Goal: Use online tool/utility: Use online tool/utility

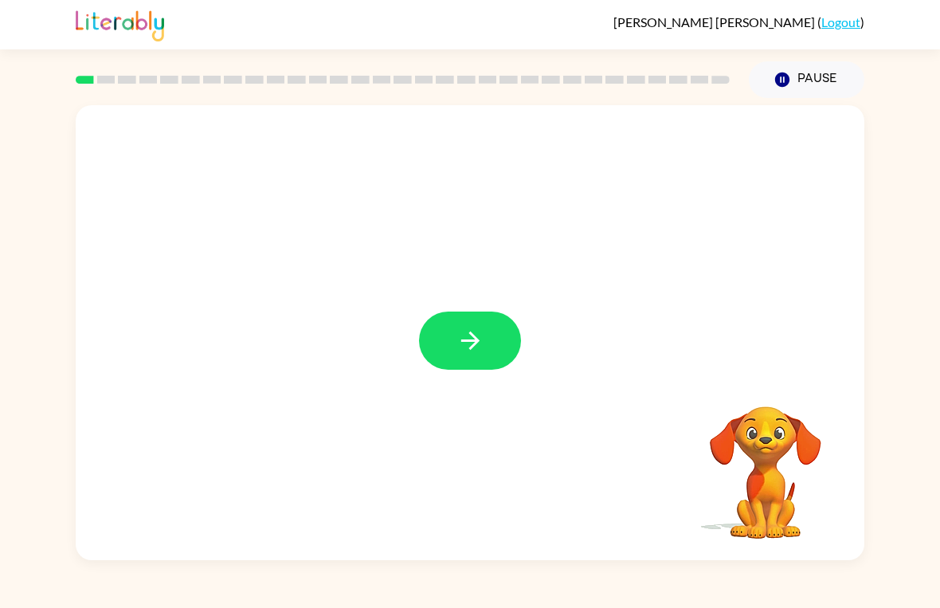
click at [454, 339] on button "button" at bounding box center [470, 340] width 102 height 58
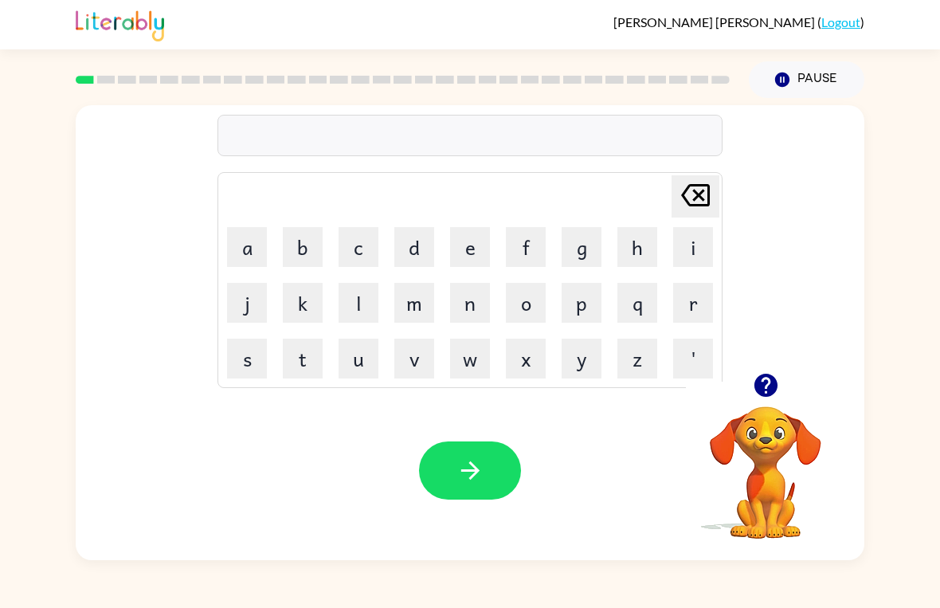
click at [355, 243] on button "c" at bounding box center [359, 247] width 40 height 40
click at [694, 246] on button "i" at bounding box center [693, 247] width 40 height 40
click at [769, 385] on icon "button" at bounding box center [766, 385] width 28 height 28
click at [691, 311] on button "r" at bounding box center [693, 303] width 40 height 40
click at [368, 236] on button "c" at bounding box center [359, 247] width 40 height 40
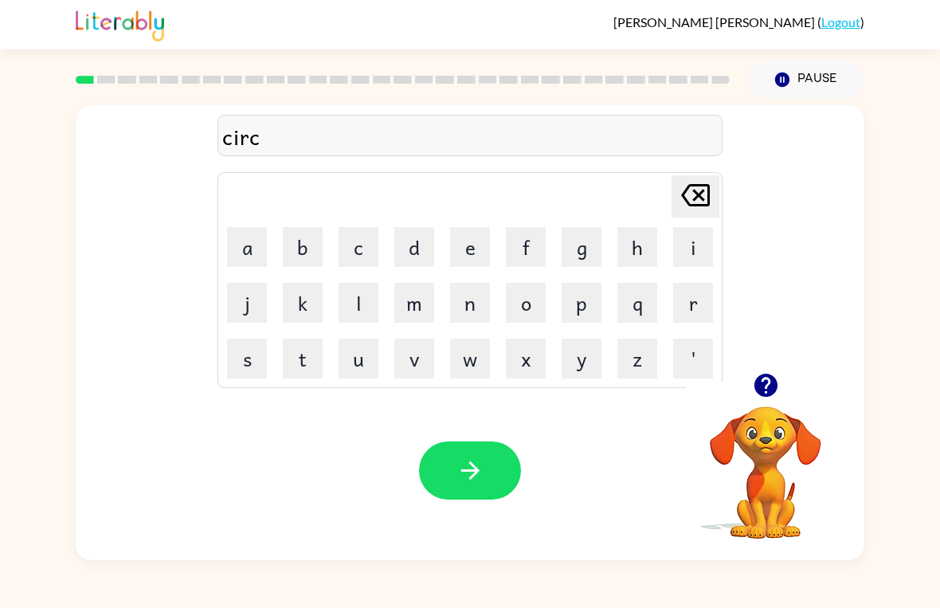
click at [363, 358] on button "u" at bounding box center [359, 359] width 40 height 40
click at [238, 363] on button "s" at bounding box center [247, 359] width 40 height 40
click at [464, 480] on icon "button" at bounding box center [470, 470] width 28 height 28
click at [580, 363] on button "y" at bounding box center [582, 359] width 40 height 40
click at [253, 233] on button "a" at bounding box center [247, 247] width 40 height 40
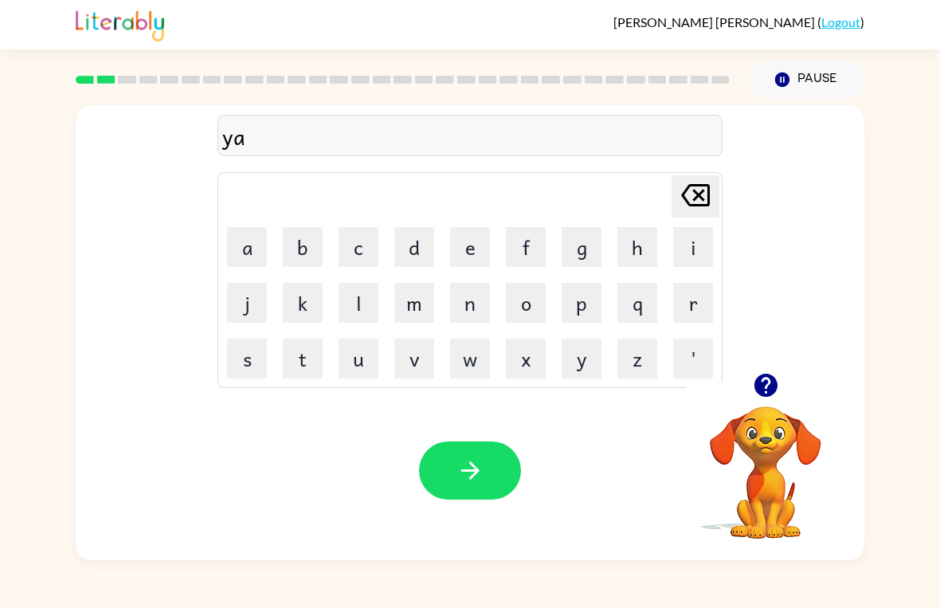
click at [476, 369] on button "w" at bounding box center [470, 359] width 40 height 40
click at [477, 304] on button "n" at bounding box center [470, 303] width 40 height 40
click at [495, 468] on button "button" at bounding box center [470, 470] width 102 height 58
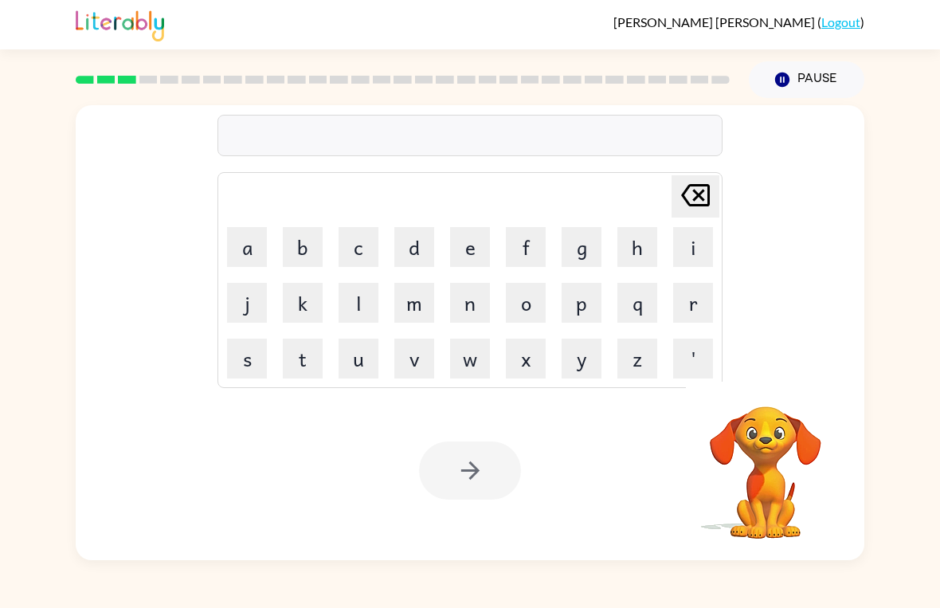
click at [480, 348] on button "w" at bounding box center [470, 359] width 40 height 40
click at [707, 249] on button "i" at bounding box center [693, 247] width 40 height 40
click at [347, 297] on button "l" at bounding box center [359, 303] width 40 height 40
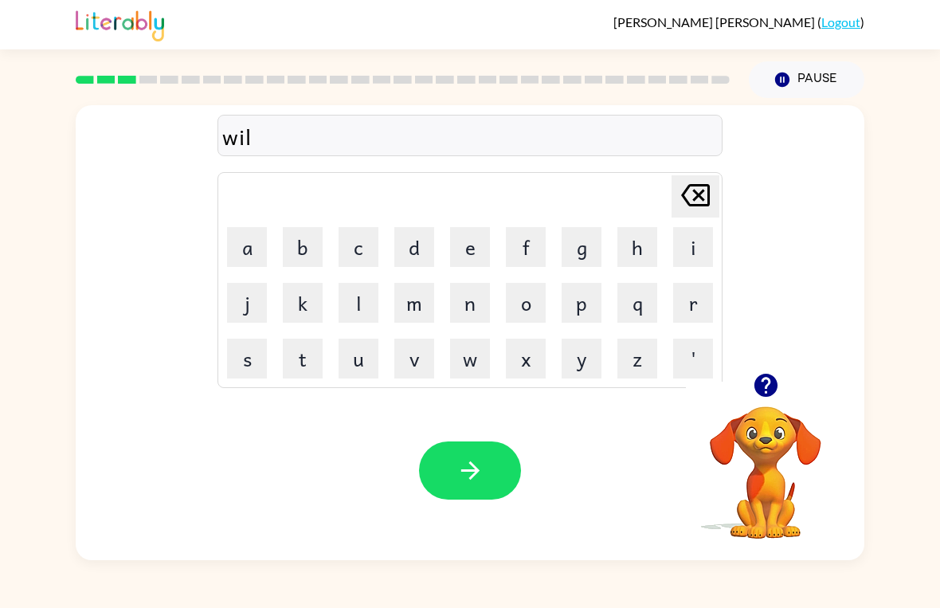
click at [402, 255] on button "d" at bounding box center [414, 247] width 40 height 40
click at [531, 241] on button "f" at bounding box center [526, 247] width 40 height 40
click at [678, 257] on button "i" at bounding box center [693, 247] width 40 height 40
click at [700, 308] on button "r" at bounding box center [693, 303] width 40 height 40
click at [476, 257] on button "e" at bounding box center [470, 247] width 40 height 40
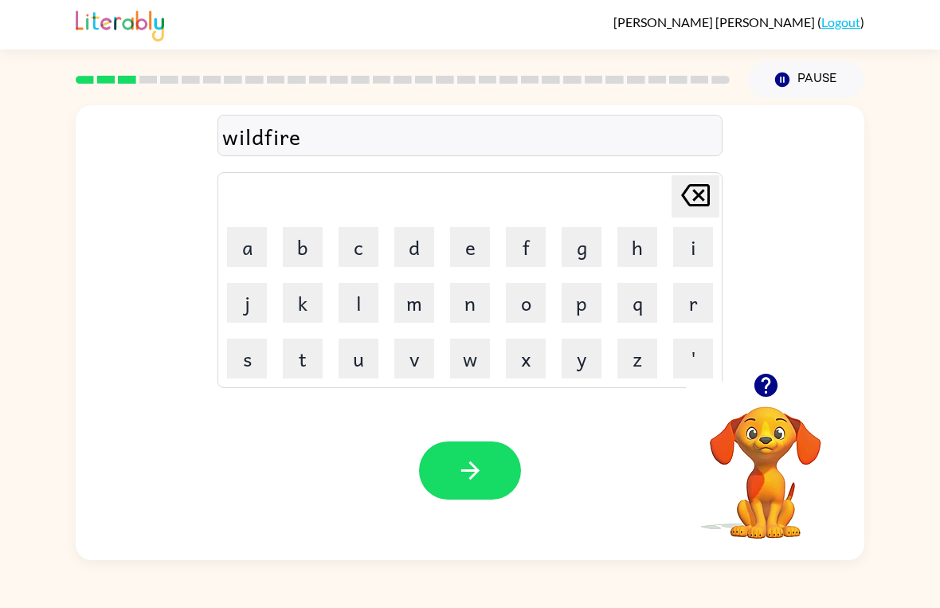
click at [484, 479] on button "button" at bounding box center [470, 470] width 102 height 58
click at [240, 373] on button "s" at bounding box center [247, 359] width 40 height 40
click at [292, 358] on button "t" at bounding box center [303, 359] width 40 height 40
click at [700, 308] on button "r" at bounding box center [693, 303] width 40 height 40
click at [526, 311] on button "o" at bounding box center [526, 303] width 40 height 40
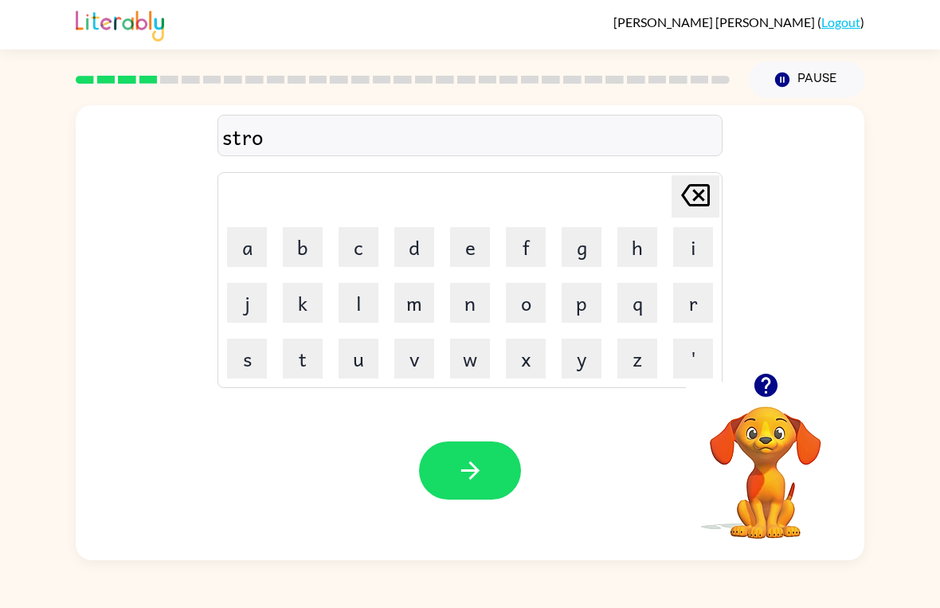
click at [287, 296] on button "k" at bounding box center [303, 303] width 40 height 40
click at [487, 254] on button "e" at bounding box center [470, 247] width 40 height 40
click at [495, 472] on button "button" at bounding box center [470, 470] width 102 height 58
click at [351, 241] on button "c" at bounding box center [359, 247] width 40 height 40
click at [349, 351] on button "u" at bounding box center [359, 359] width 40 height 40
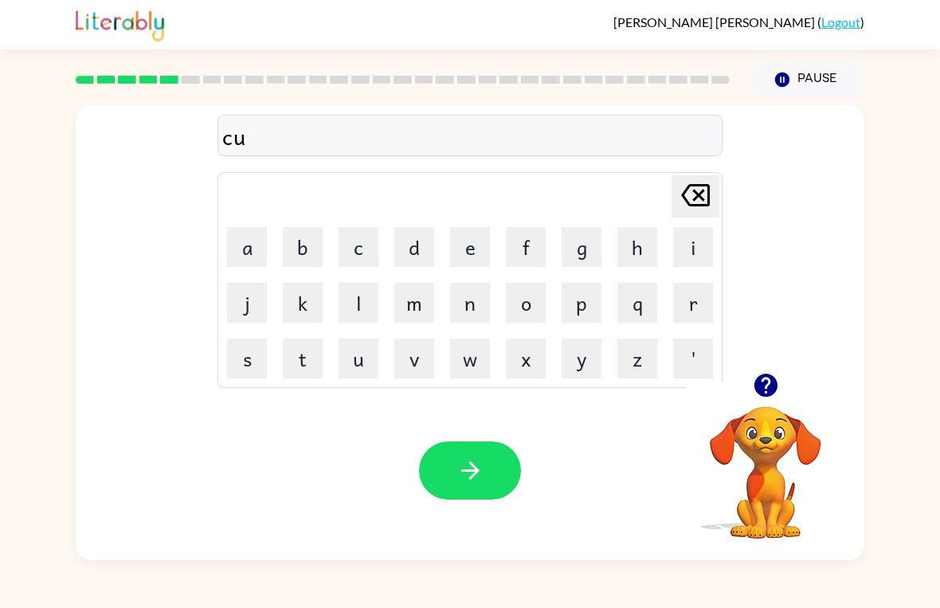
click at [691, 303] on button "r" at bounding box center [693, 303] width 40 height 40
click at [691, 248] on button "i" at bounding box center [693, 247] width 40 height 40
click at [770, 391] on icon "button" at bounding box center [765, 385] width 23 height 23
click at [763, 380] on icon "button" at bounding box center [766, 385] width 28 height 28
click at [699, 198] on icon "[PERSON_NAME] last character input" at bounding box center [695, 195] width 38 height 38
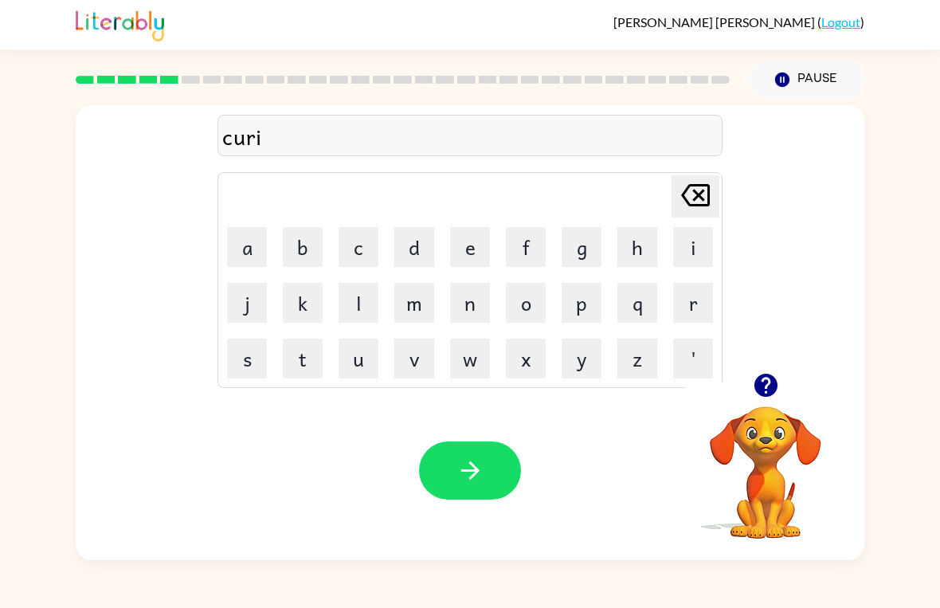
click at [698, 198] on icon at bounding box center [695, 195] width 29 height 22
click at [694, 206] on icon at bounding box center [695, 195] width 29 height 22
click at [536, 309] on button "o" at bounding box center [526, 303] width 40 height 40
click at [354, 358] on button "u" at bounding box center [359, 359] width 40 height 40
click at [697, 305] on button "r" at bounding box center [693, 303] width 40 height 40
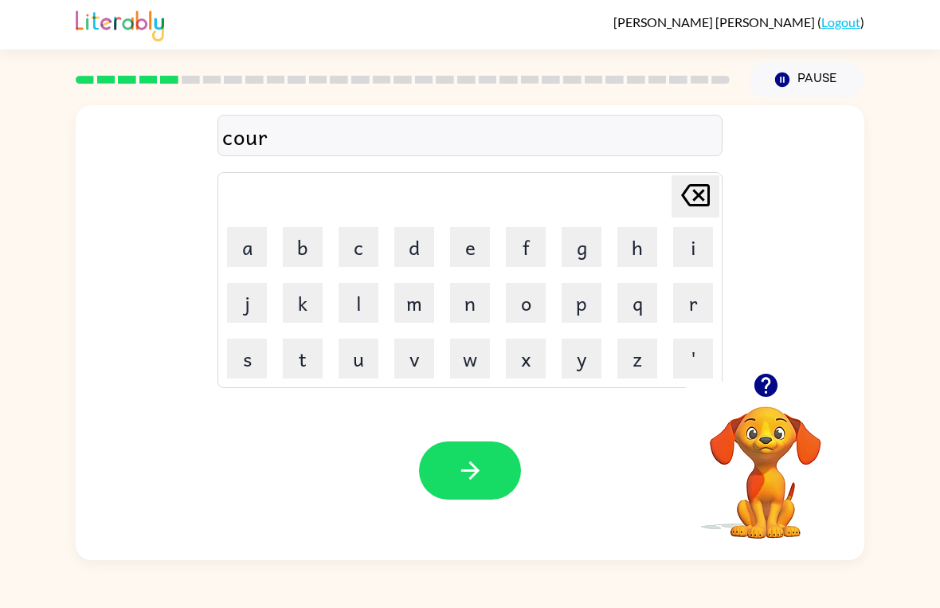
click at [241, 248] on button "a" at bounding box center [247, 247] width 40 height 40
click at [578, 257] on button "g" at bounding box center [582, 247] width 40 height 40
click at [469, 242] on button "e" at bounding box center [470, 247] width 40 height 40
click at [243, 354] on button "s" at bounding box center [247, 359] width 40 height 40
click at [503, 454] on button "button" at bounding box center [470, 470] width 102 height 58
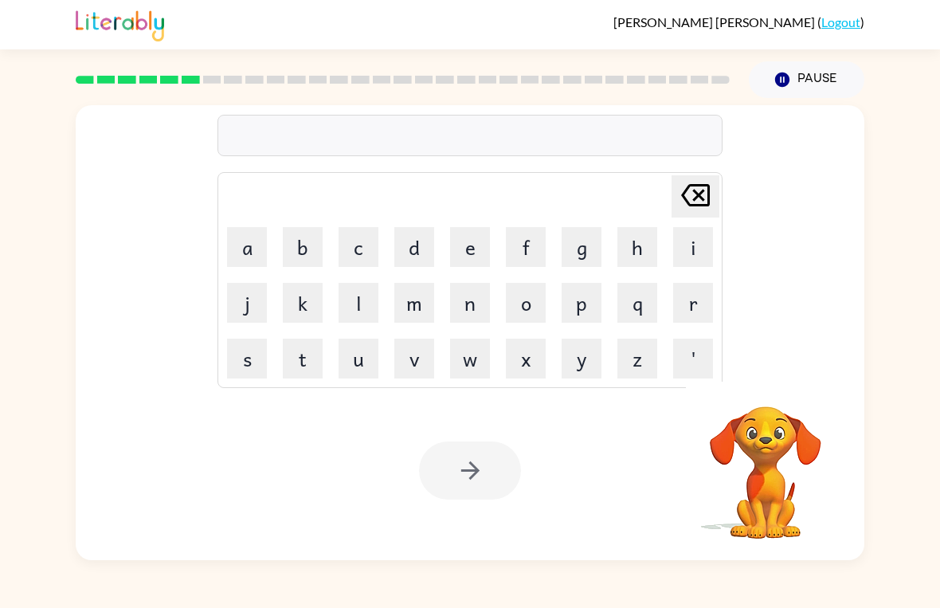
click at [697, 313] on button "r" at bounding box center [693, 303] width 40 height 40
click at [468, 238] on button "e" at bounding box center [470, 247] width 40 height 40
click at [301, 363] on button "t" at bounding box center [303, 359] width 40 height 40
click at [697, 253] on button "i" at bounding box center [693, 247] width 40 height 40
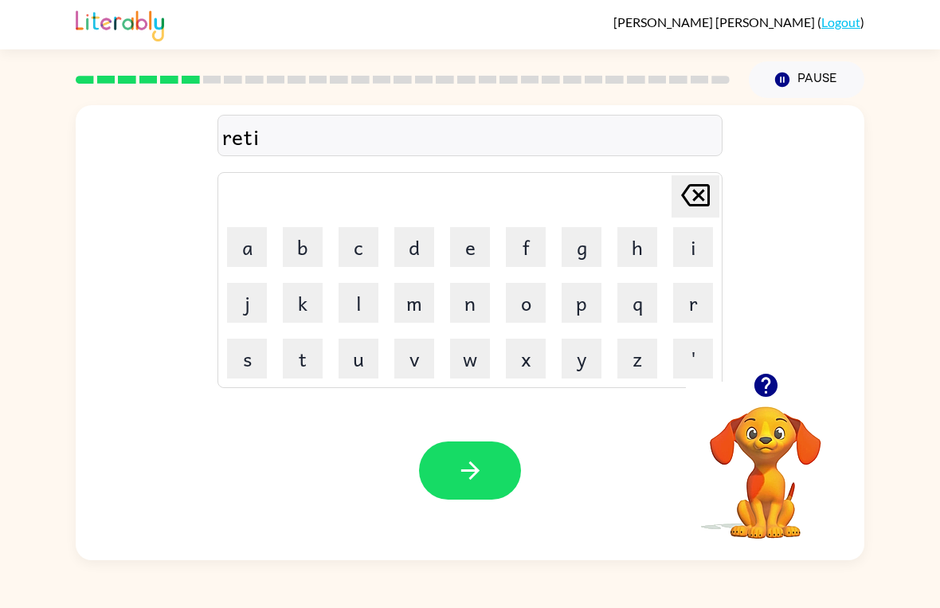
click at [691, 306] on button "r" at bounding box center [693, 303] width 40 height 40
click at [454, 253] on button "e" at bounding box center [470, 247] width 40 height 40
click at [402, 311] on button "m" at bounding box center [414, 303] width 40 height 40
click at [481, 256] on button "e" at bounding box center [470, 247] width 40 height 40
click at [480, 308] on button "n" at bounding box center [470, 303] width 40 height 40
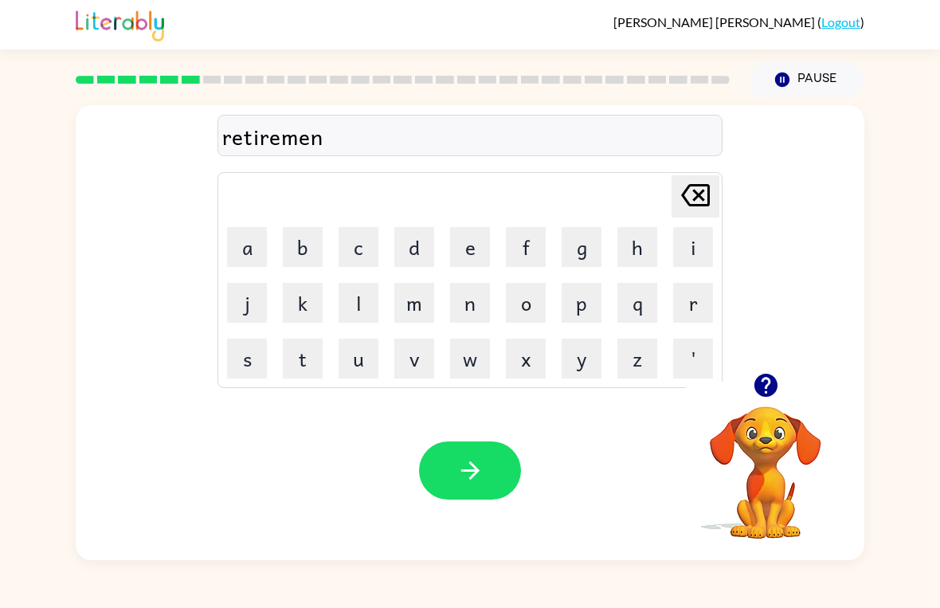
click at [302, 373] on button "t" at bounding box center [303, 359] width 40 height 40
click at [492, 458] on button "button" at bounding box center [470, 470] width 102 height 58
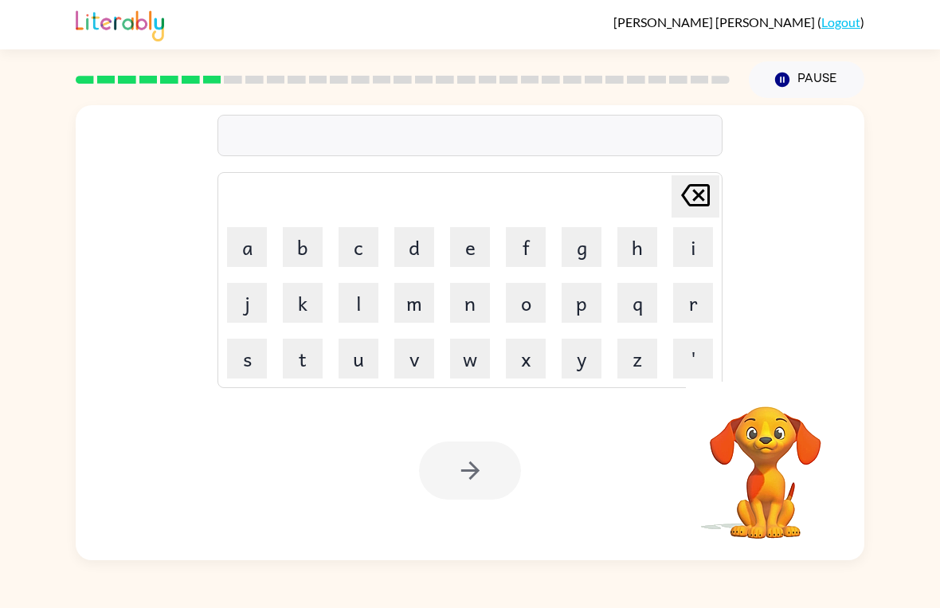
click at [302, 367] on button "t" at bounding box center [303, 359] width 40 height 40
click at [686, 249] on button "i" at bounding box center [693, 247] width 40 height 40
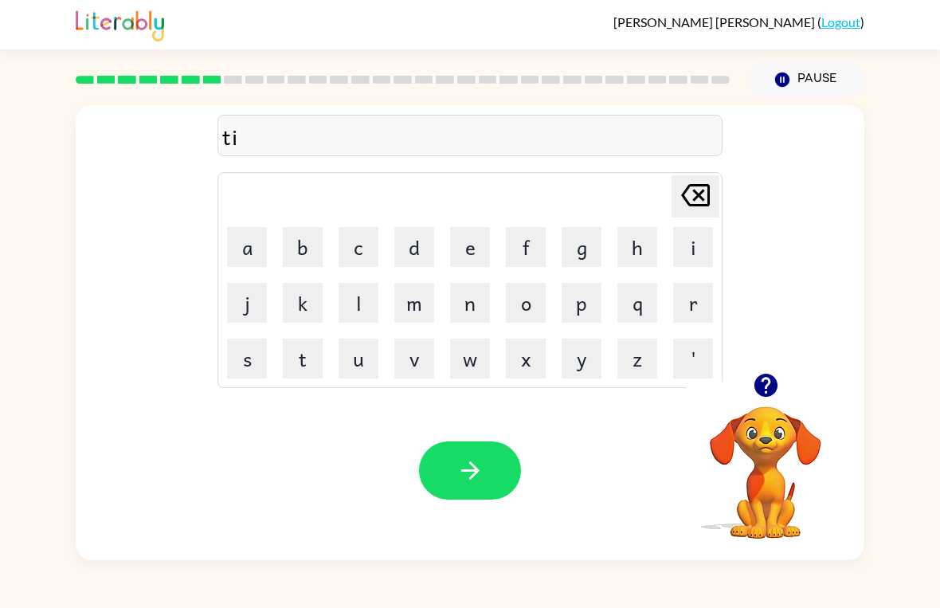
click at [362, 252] on button "c" at bounding box center [359, 247] width 40 height 40
click at [296, 299] on button "k" at bounding box center [303, 303] width 40 height 40
click at [360, 308] on button "l" at bounding box center [359, 303] width 40 height 40
click at [474, 240] on button "e" at bounding box center [470, 247] width 40 height 40
click at [494, 465] on button "button" at bounding box center [470, 470] width 102 height 58
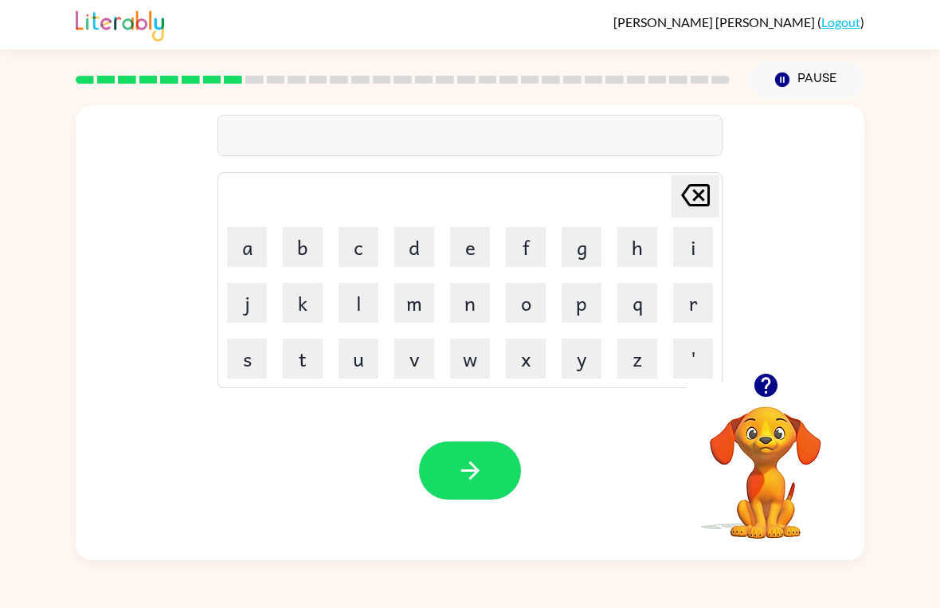
click at [241, 358] on button "s" at bounding box center [247, 359] width 40 height 40
click at [585, 307] on button "p" at bounding box center [582, 303] width 40 height 40
click at [451, 253] on button "e" at bounding box center [470, 247] width 40 height 40
click at [774, 400] on button "button" at bounding box center [766, 385] width 41 height 41
click at [343, 245] on button "c" at bounding box center [359, 247] width 40 height 40
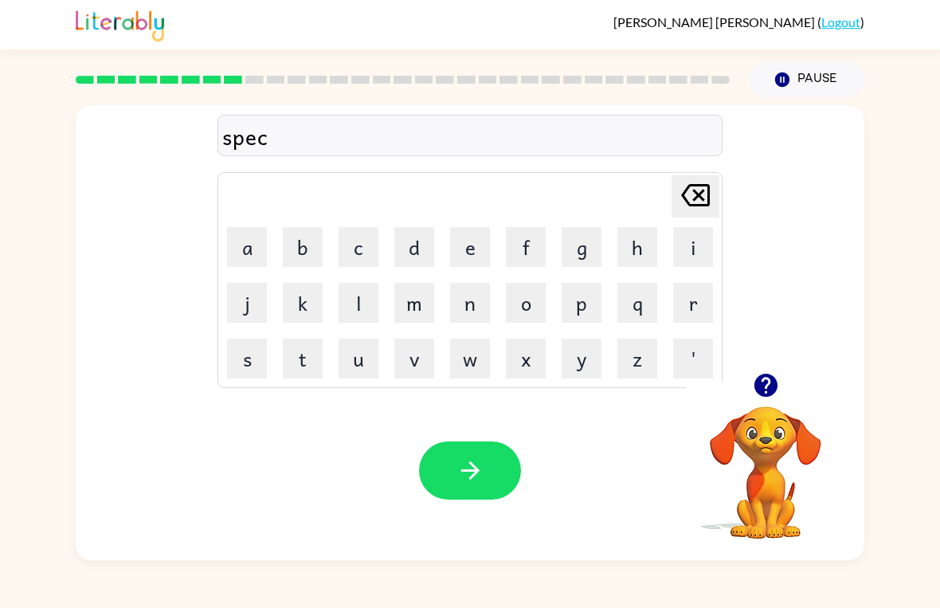
click at [302, 369] on button "t" at bounding box center [303, 359] width 40 height 40
click at [243, 255] on button "a" at bounding box center [247, 247] width 40 height 40
click at [356, 249] on button "c" at bounding box center [359, 247] width 40 height 40
click at [342, 308] on button "l" at bounding box center [359, 303] width 40 height 40
click at [472, 242] on button "e" at bounding box center [470, 247] width 40 height 40
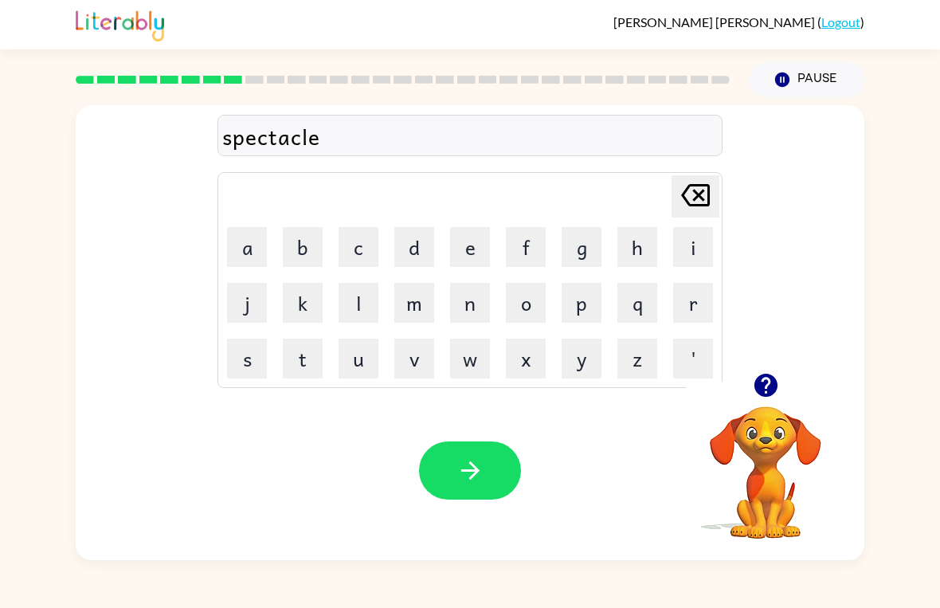
click at [469, 469] on icon "button" at bounding box center [470, 470] width 28 height 28
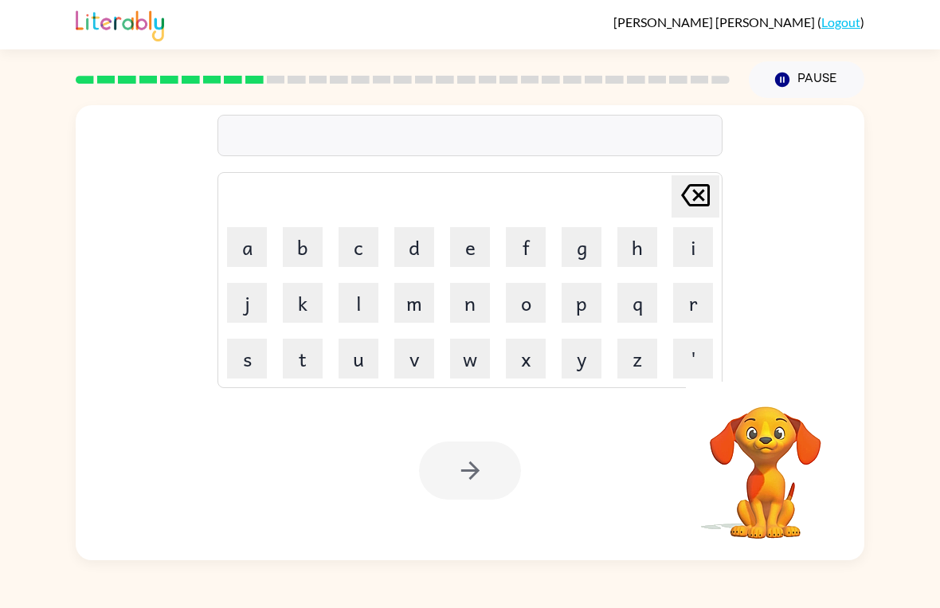
click at [701, 304] on button "r" at bounding box center [693, 303] width 40 height 40
click at [454, 249] on button "e" at bounding box center [470, 247] width 40 height 40
click at [506, 248] on button "f" at bounding box center [526, 247] width 40 height 40
click at [545, 309] on button "o" at bounding box center [526, 303] width 40 height 40
click at [692, 320] on button "r" at bounding box center [693, 303] width 40 height 40
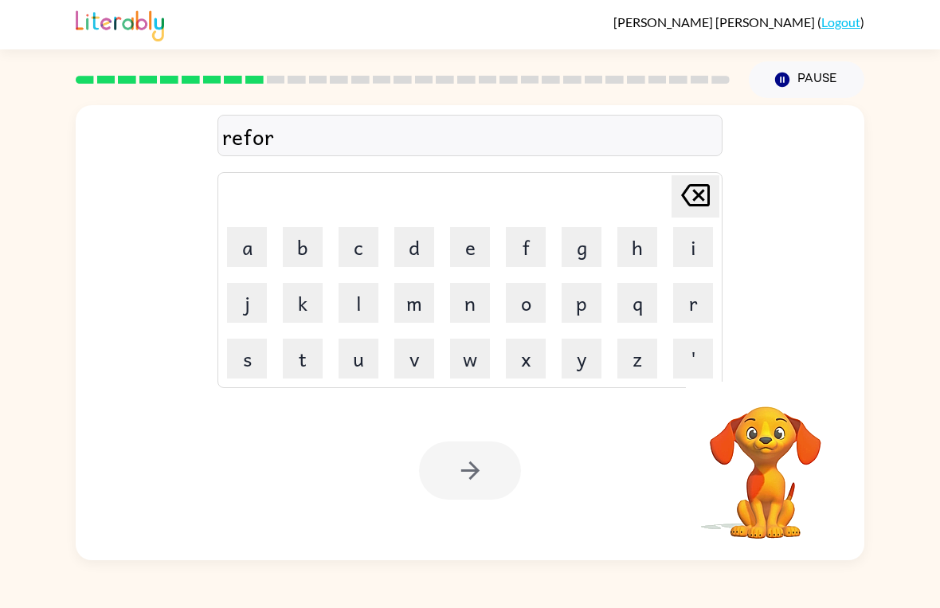
click at [456, 246] on button "e" at bounding box center [470, 247] width 40 height 40
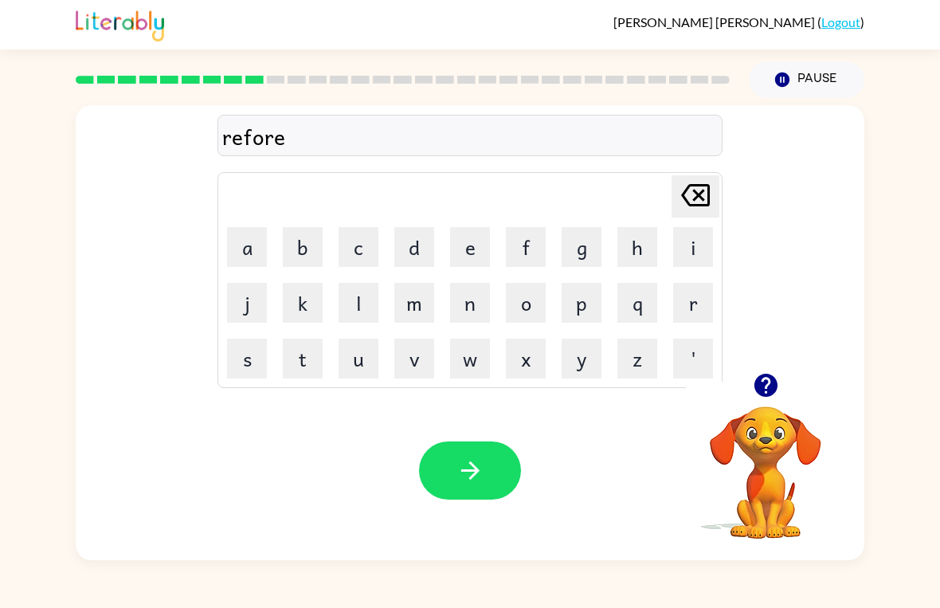
click at [236, 362] on button "s" at bounding box center [247, 359] width 40 height 40
click at [291, 362] on button "t" at bounding box center [303, 359] width 40 height 40
click at [489, 464] on button "button" at bounding box center [470, 470] width 102 height 58
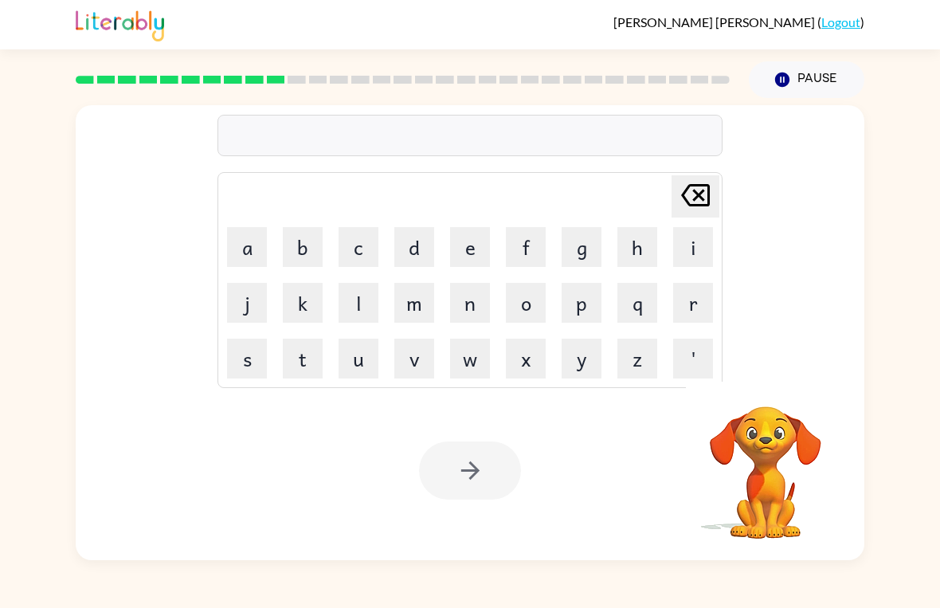
click at [579, 311] on button "p" at bounding box center [582, 303] width 40 height 40
click at [693, 304] on button "r" at bounding box center [693, 303] width 40 height 40
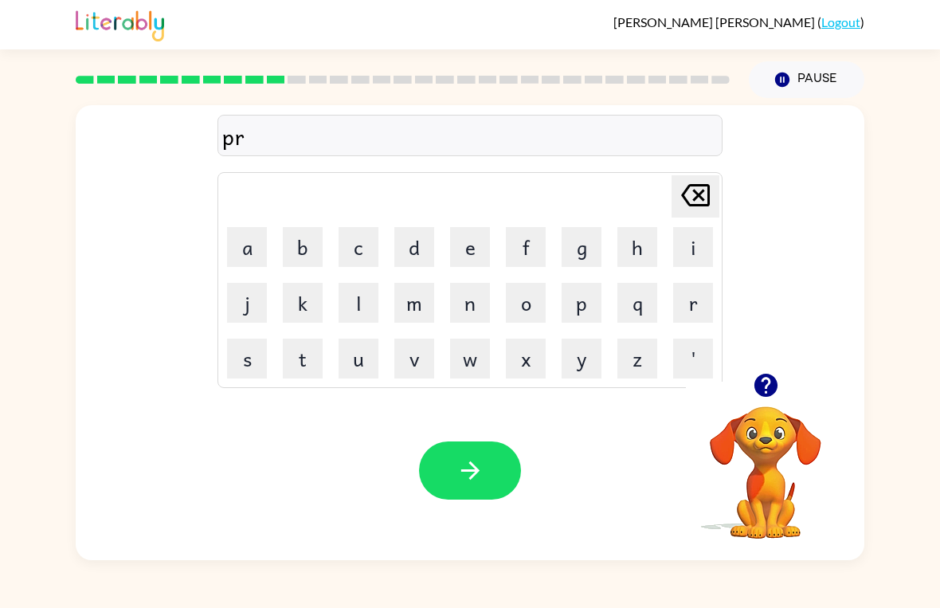
click at [462, 241] on button "e" at bounding box center [470, 247] width 40 height 40
click at [641, 244] on button "h" at bounding box center [637, 247] width 40 height 40
click at [459, 243] on button "e" at bounding box center [470, 247] width 40 height 40
click at [242, 248] on button "a" at bounding box center [247, 247] width 40 height 40
click at [307, 358] on button "t" at bounding box center [303, 359] width 40 height 40
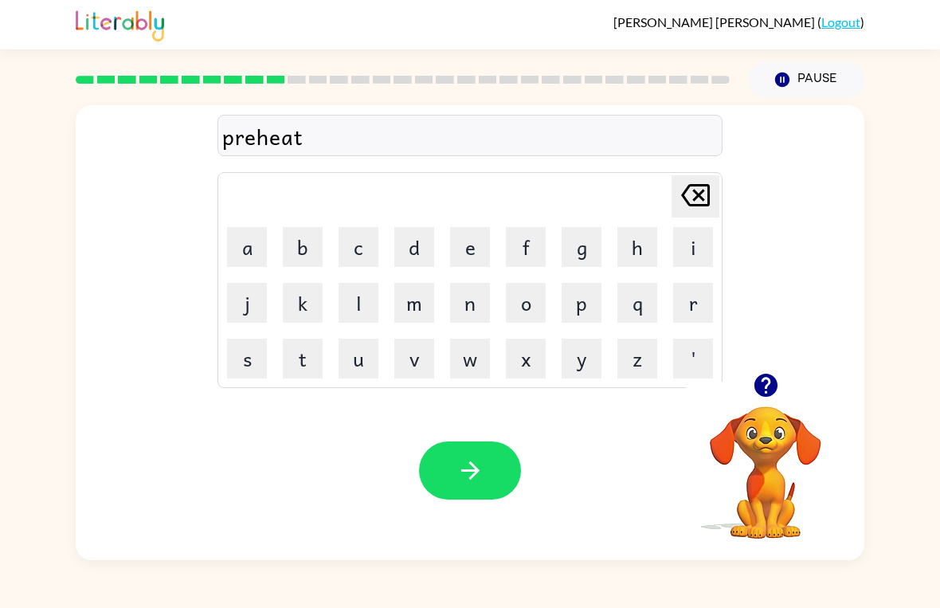
click at [465, 468] on icon "button" at bounding box center [470, 470] width 28 height 28
click at [473, 348] on button "w" at bounding box center [470, 359] width 40 height 40
click at [694, 255] on button "i" at bounding box center [693, 247] width 40 height 40
click at [230, 362] on button "s" at bounding box center [247, 359] width 40 height 40
click at [466, 249] on button "e" at bounding box center [470, 247] width 40 height 40
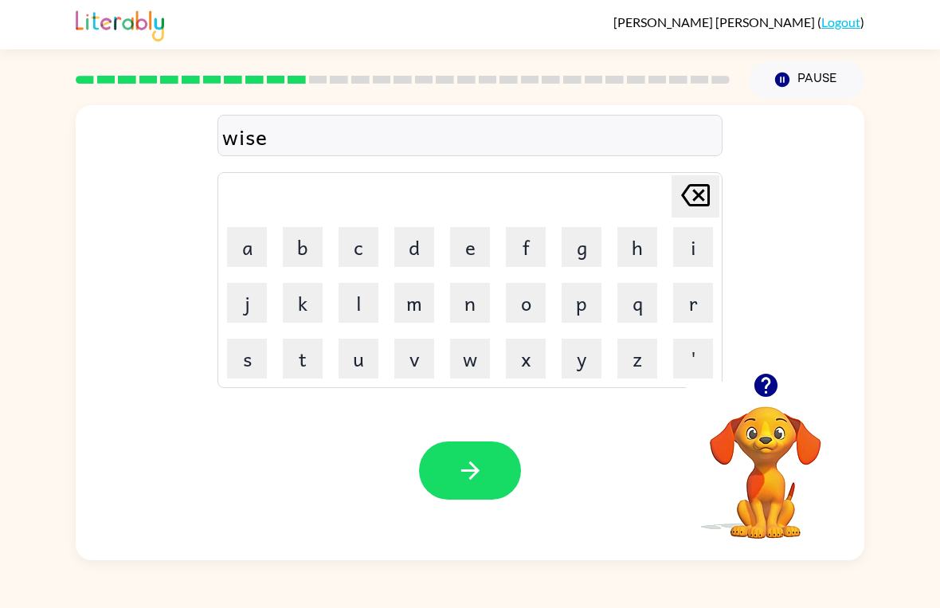
click at [484, 466] on button "button" at bounding box center [470, 470] width 102 height 58
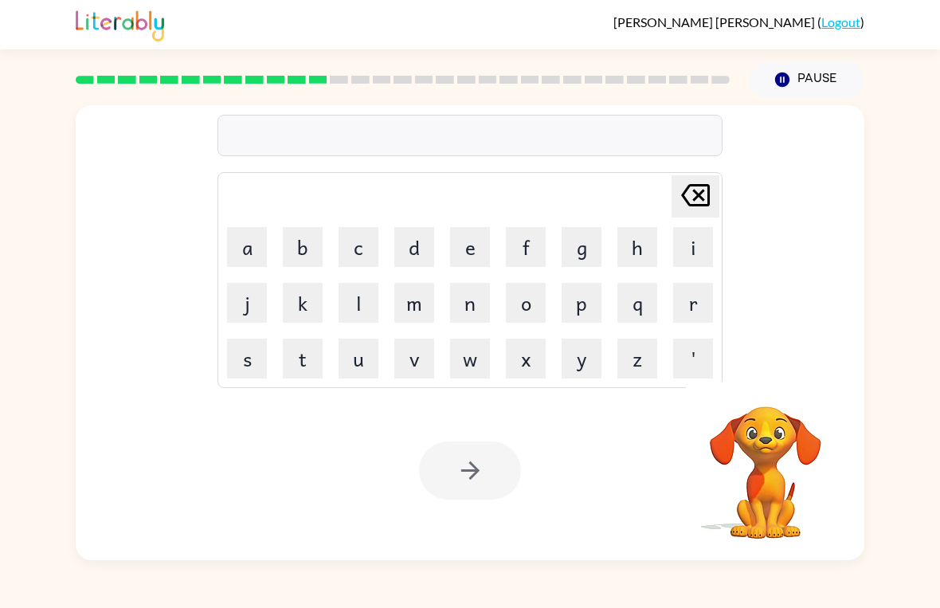
click at [479, 364] on button "w" at bounding box center [470, 359] width 40 height 40
click at [480, 237] on button "e" at bounding box center [470, 247] width 40 height 40
click at [352, 302] on button "l" at bounding box center [359, 303] width 40 height 40
click at [352, 301] on button "l" at bounding box center [359, 303] width 40 height 40
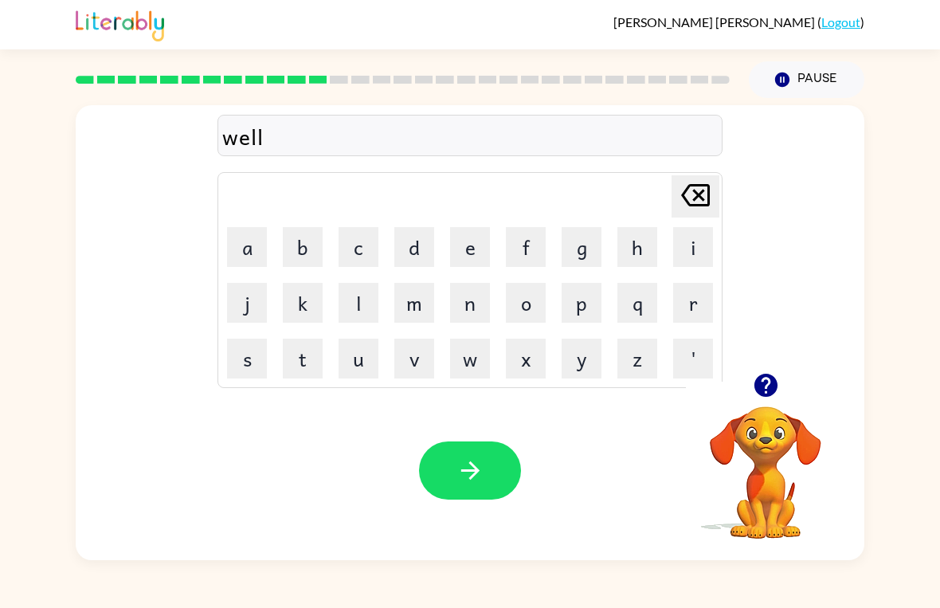
click at [294, 244] on button "b" at bounding box center [303, 247] width 40 height 40
click at [524, 316] on button "o" at bounding box center [526, 303] width 40 height 40
click at [472, 307] on button "n" at bounding box center [470, 303] width 40 height 40
click at [468, 244] on button "e" at bounding box center [470, 247] width 40 height 40
click at [762, 386] on icon "button" at bounding box center [765, 385] width 23 height 23
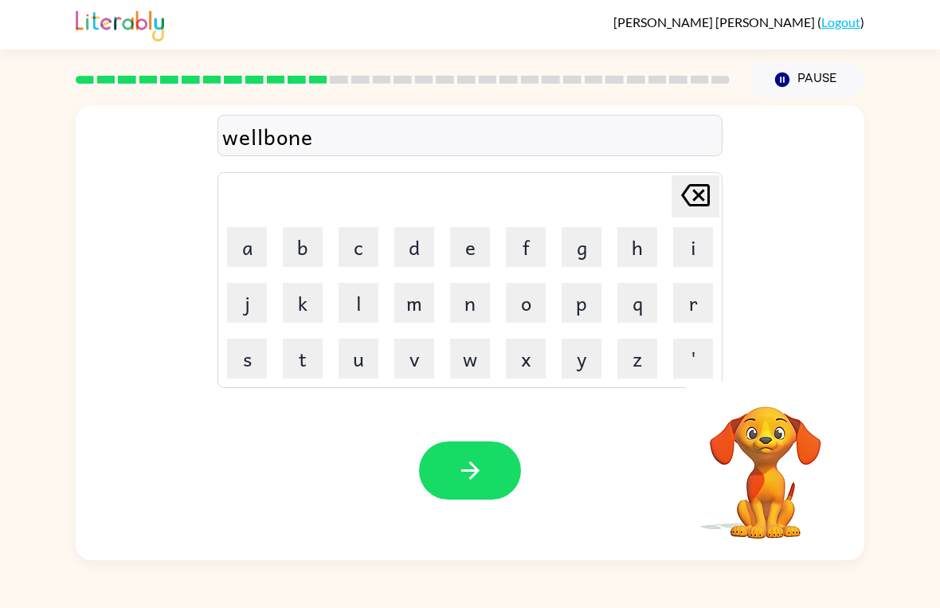
click at [261, 139] on div "wellbone" at bounding box center [470, 135] width 496 height 33
click at [481, 471] on icon "button" at bounding box center [470, 470] width 28 height 28
click at [764, 391] on icon "button" at bounding box center [765, 385] width 23 height 23
click at [763, 386] on icon "button" at bounding box center [765, 385] width 23 height 23
click at [767, 396] on icon "button" at bounding box center [765, 385] width 23 height 23
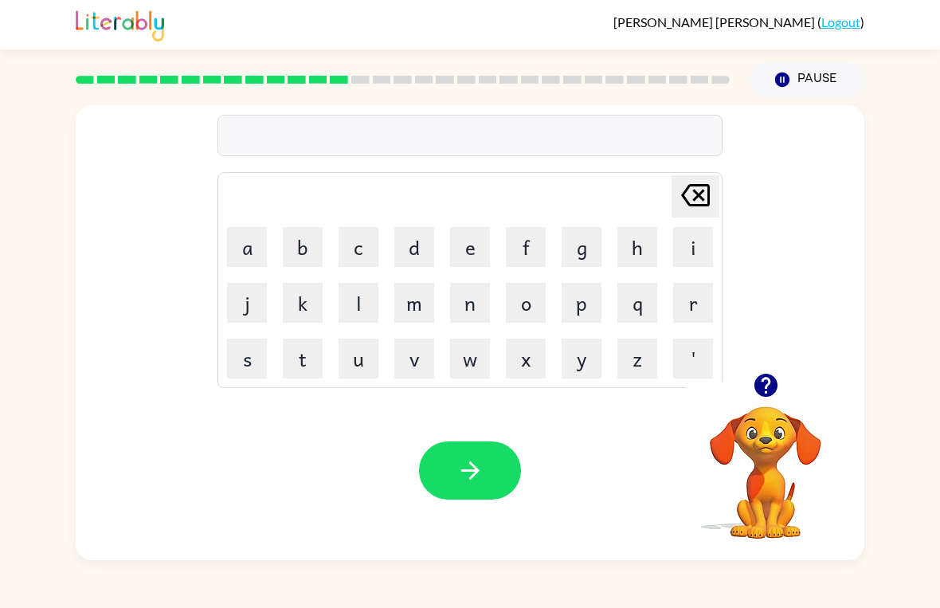
click at [774, 386] on icon "button" at bounding box center [765, 385] width 23 height 23
click at [764, 383] on icon "button" at bounding box center [765, 385] width 23 height 23
click at [766, 390] on icon "button" at bounding box center [765, 385] width 23 height 23
click at [529, 253] on button "f" at bounding box center [526, 247] width 40 height 40
click at [358, 304] on button "l" at bounding box center [359, 303] width 40 height 40
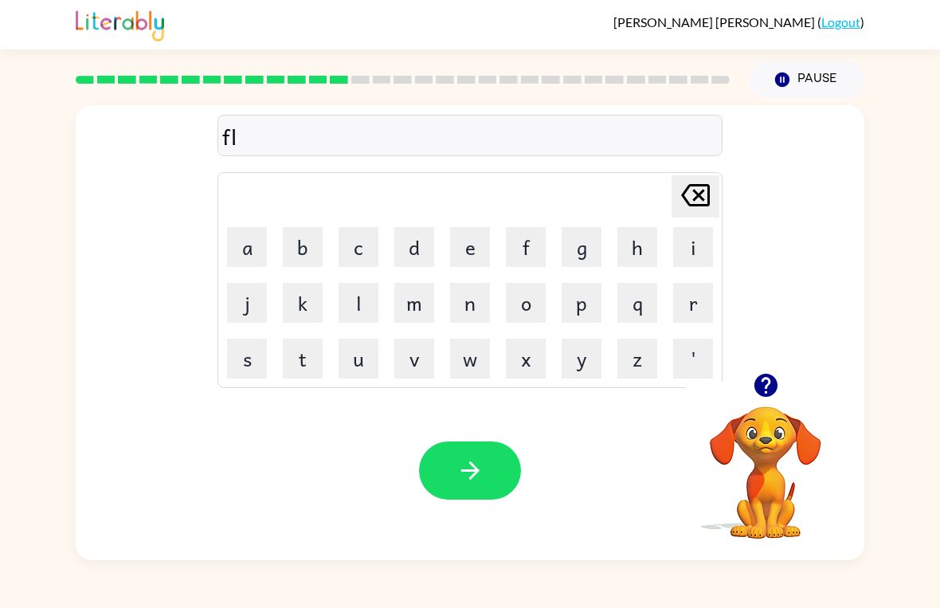
click at [254, 243] on button "a" at bounding box center [247, 247] width 40 height 40
click at [472, 353] on button "w" at bounding box center [470, 359] width 40 height 40
click at [358, 298] on button "l" at bounding box center [359, 303] width 40 height 40
click at [468, 244] on button "e" at bounding box center [470, 247] width 40 height 40
click at [239, 354] on button "s" at bounding box center [247, 359] width 40 height 40
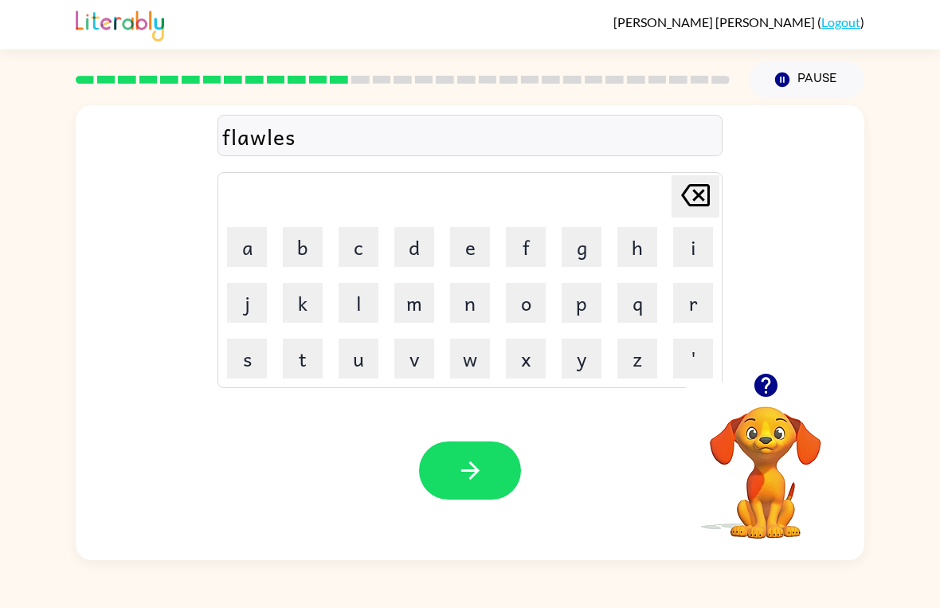
click at [239, 353] on button "s" at bounding box center [247, 359] width 40 height 40
click at [480, 481] on icon "button" at bounding box center [470, 470] width 28 height 28
click at [798, 86] on button "Pause Pause" at bounding box center [807, 79] width 116 height 37
